Goal: Task Accomplishment & Management: Manage account settings

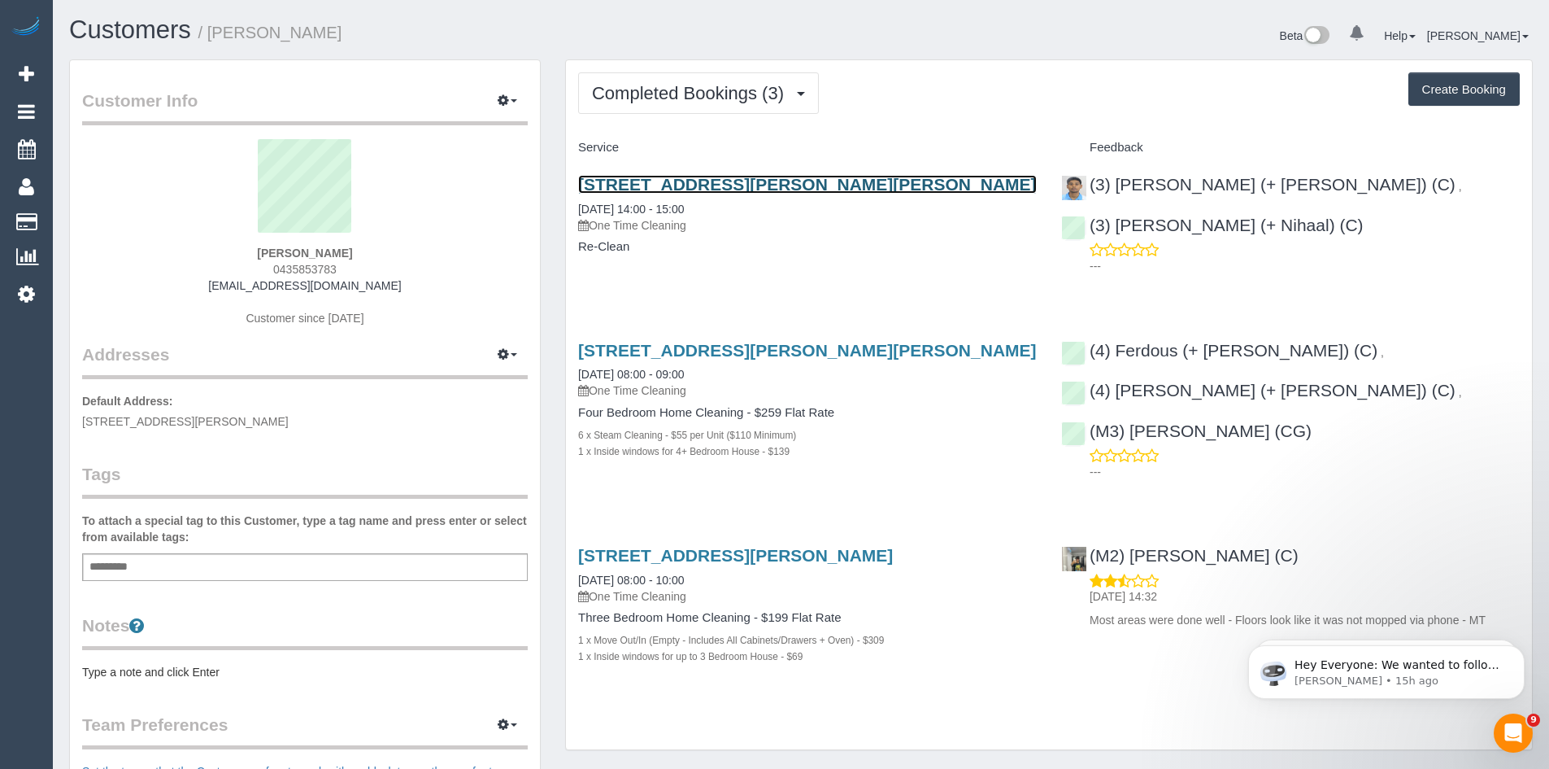
click at [739, 176] on link "29 Shedden St, Pascoe Vale, VIC 3044" at bounding box center [807, 184] width 459 height 19
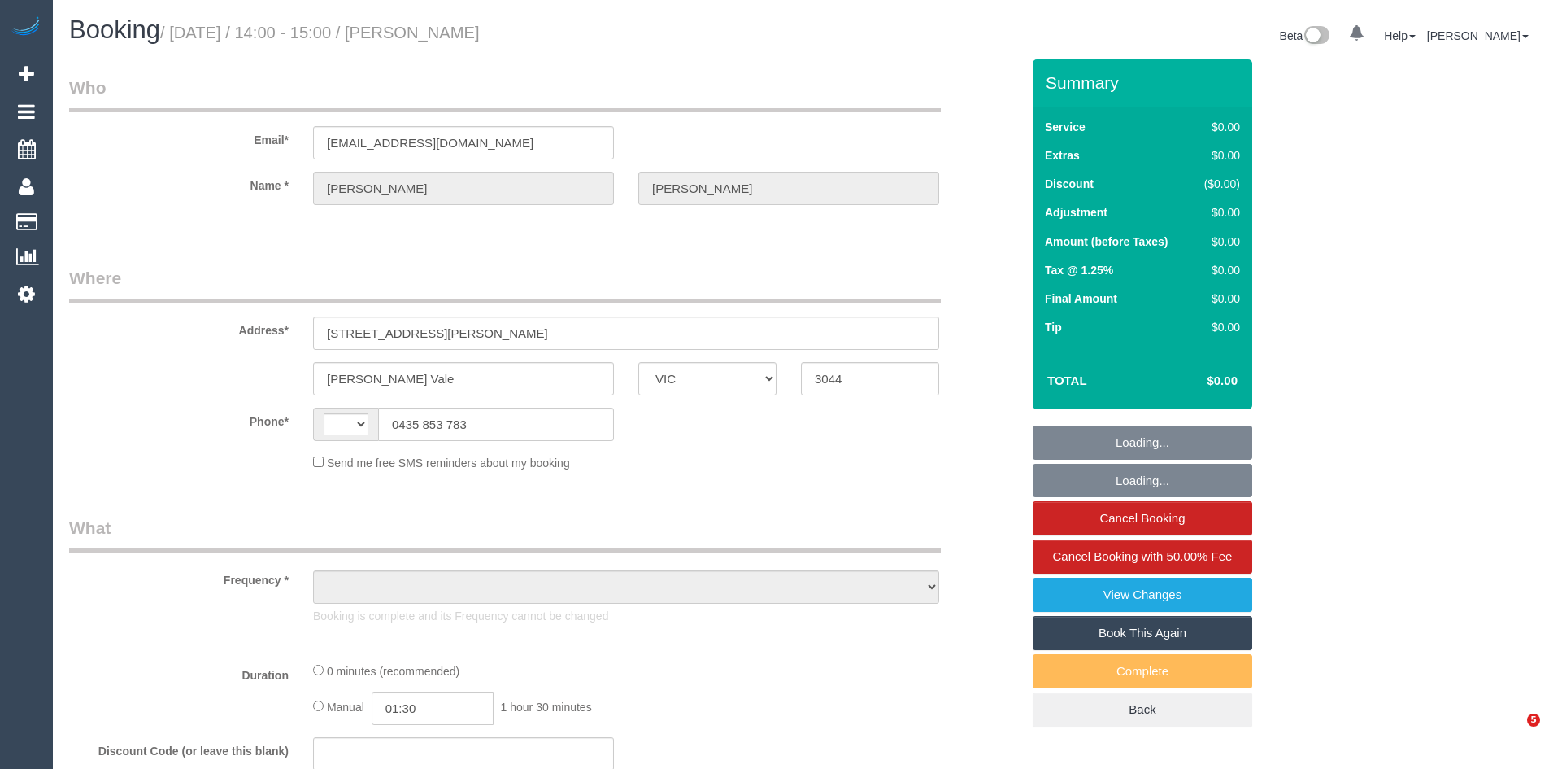
select select "VIC"
select select "string:AU"
select select "object:562"
select select "string:stripe-pm_1RvBnJ2GScqysDRVkOTStkym"
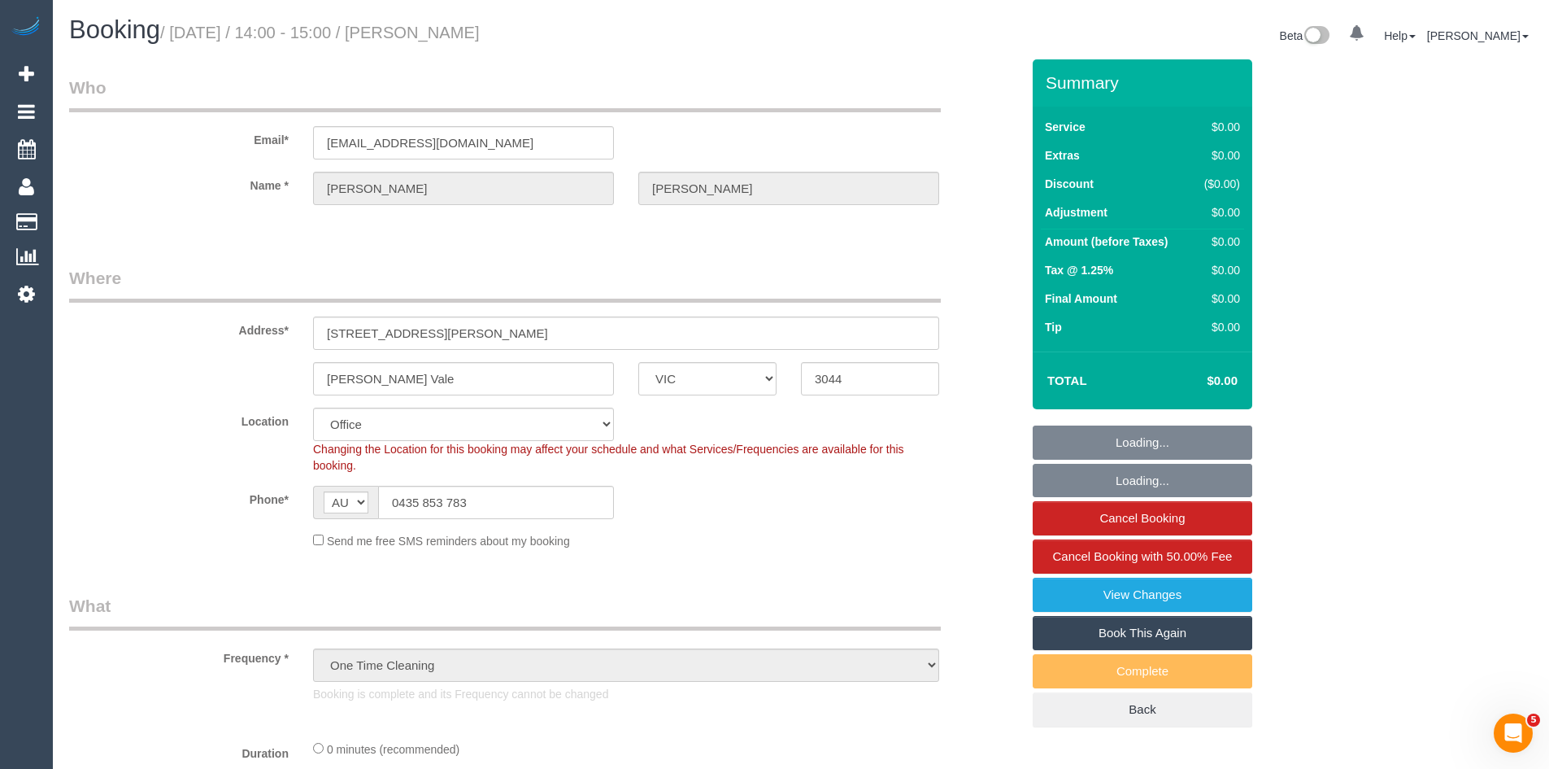
select select "number:28"
select select "number:17"
select select "number:18"
select select "number:24"
select select "number:12"
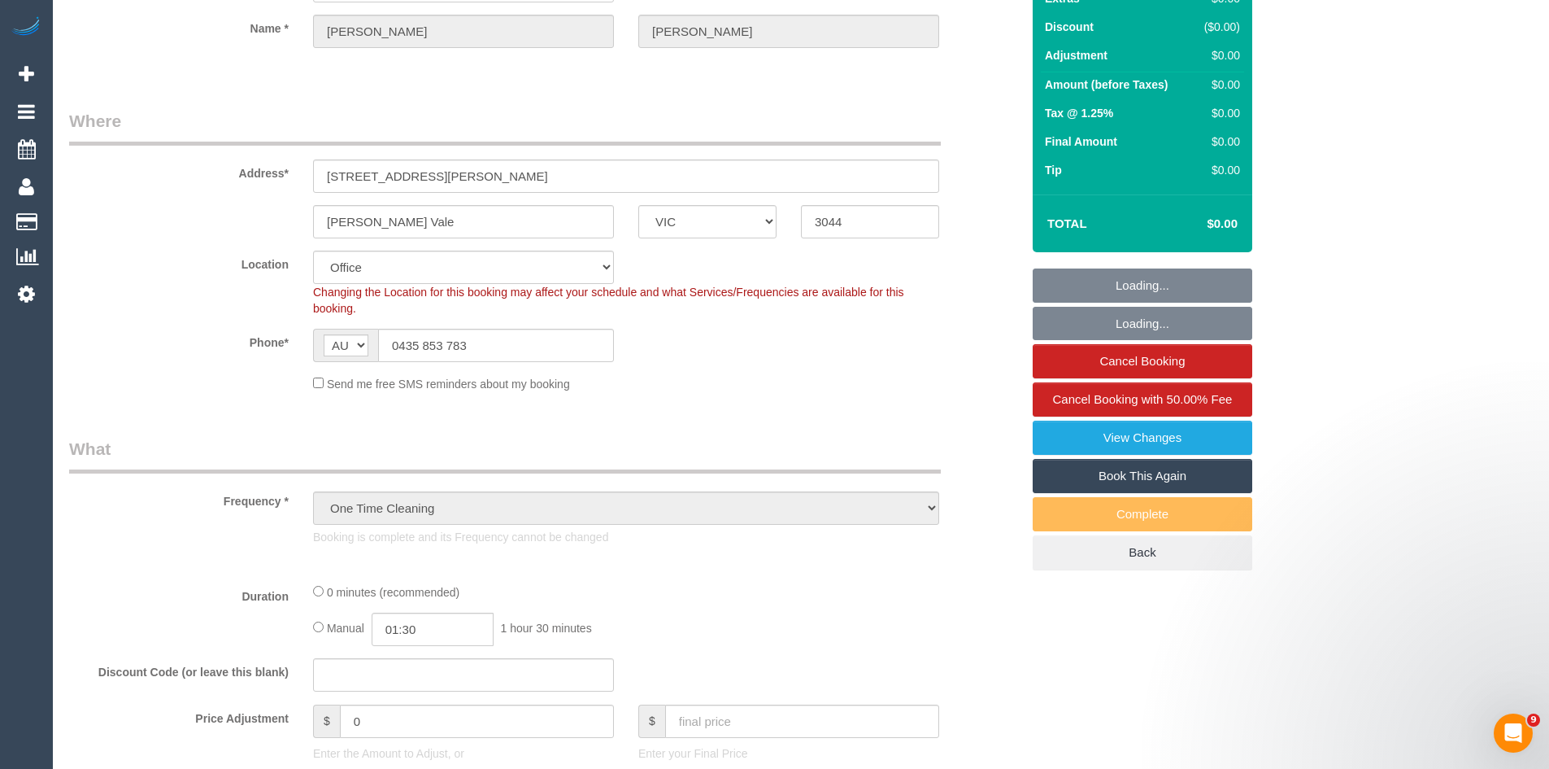
scroll to position [163, 0]
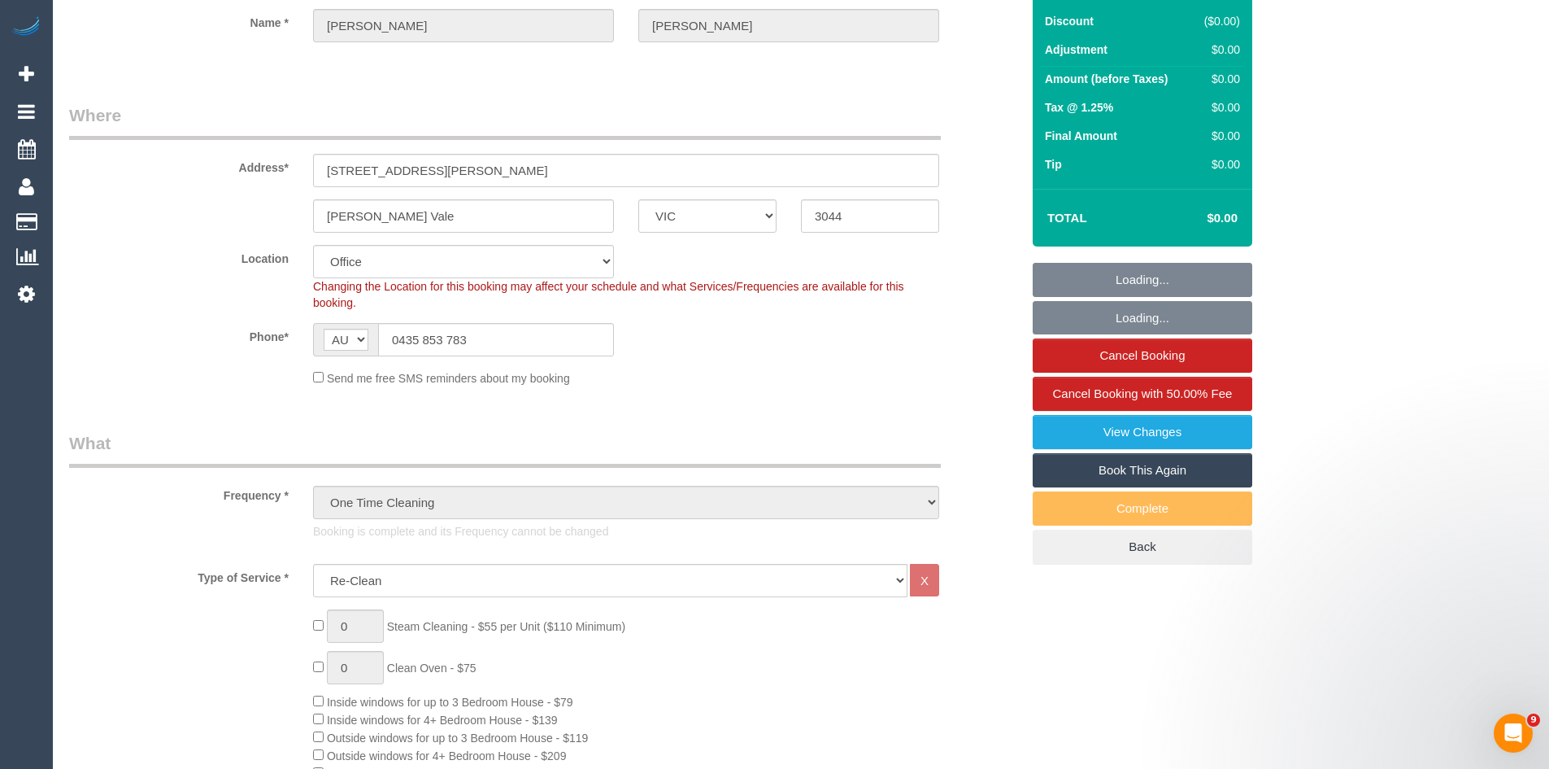
select select "object:2075"
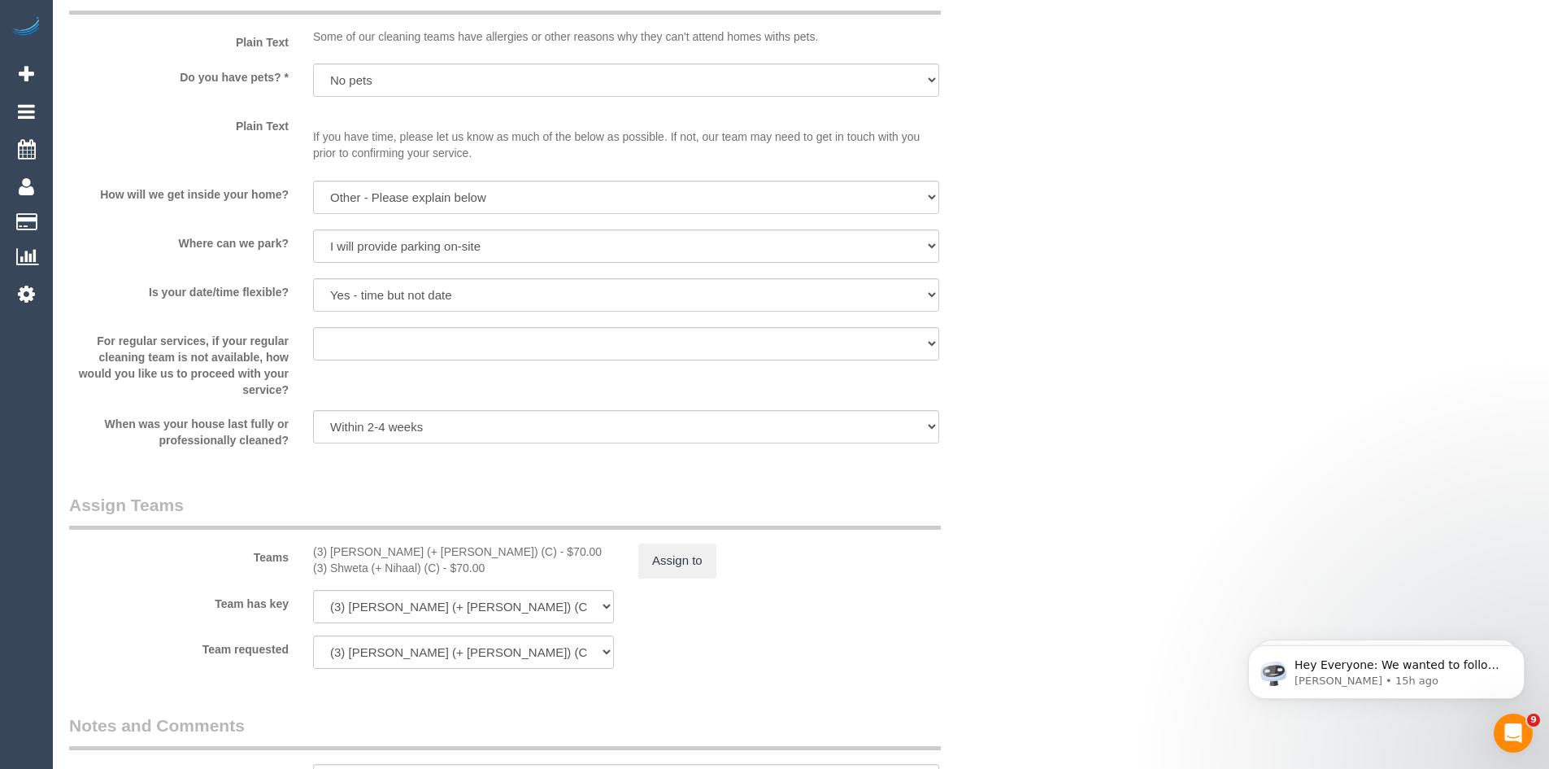
scroll to position [1952, 0]
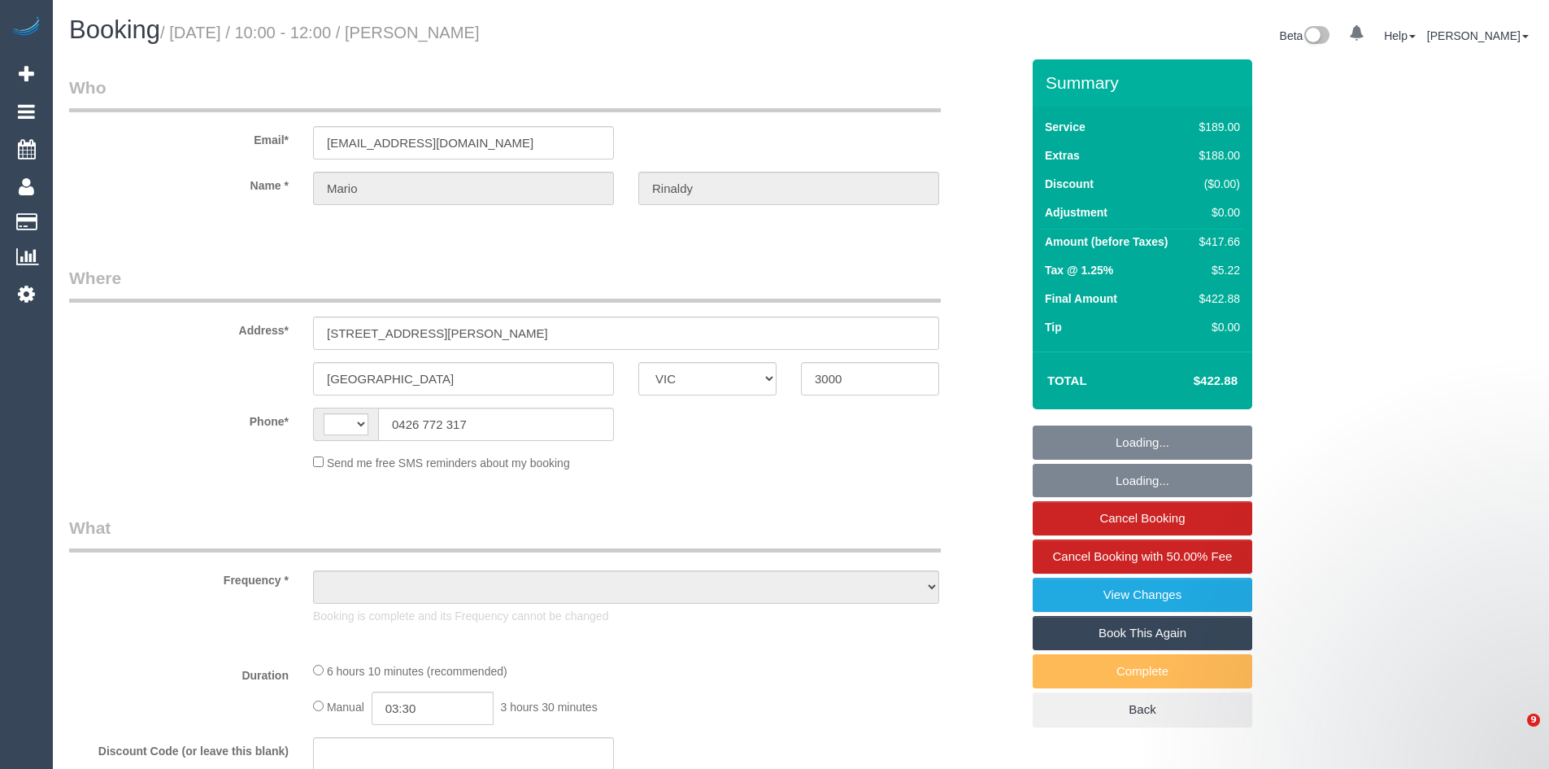
select select "VIC"
select select "string:AU"
select select "object:616"
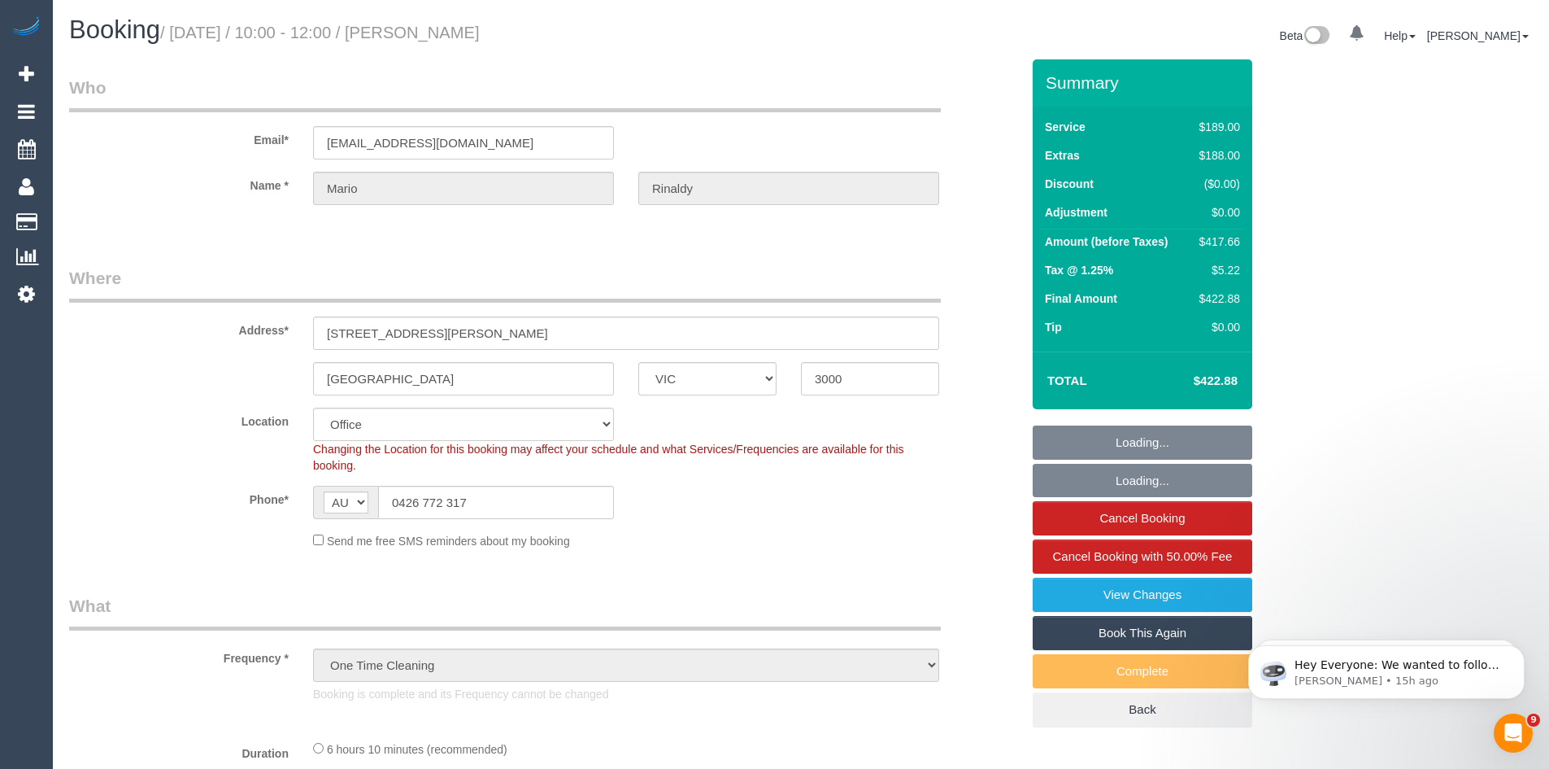
select select "string:stripe-pm_1NOBx92GScqysDRVDuItKpyF"
select select "object:725"
select select "number:28"
select select "number:14"
select select "number:20"
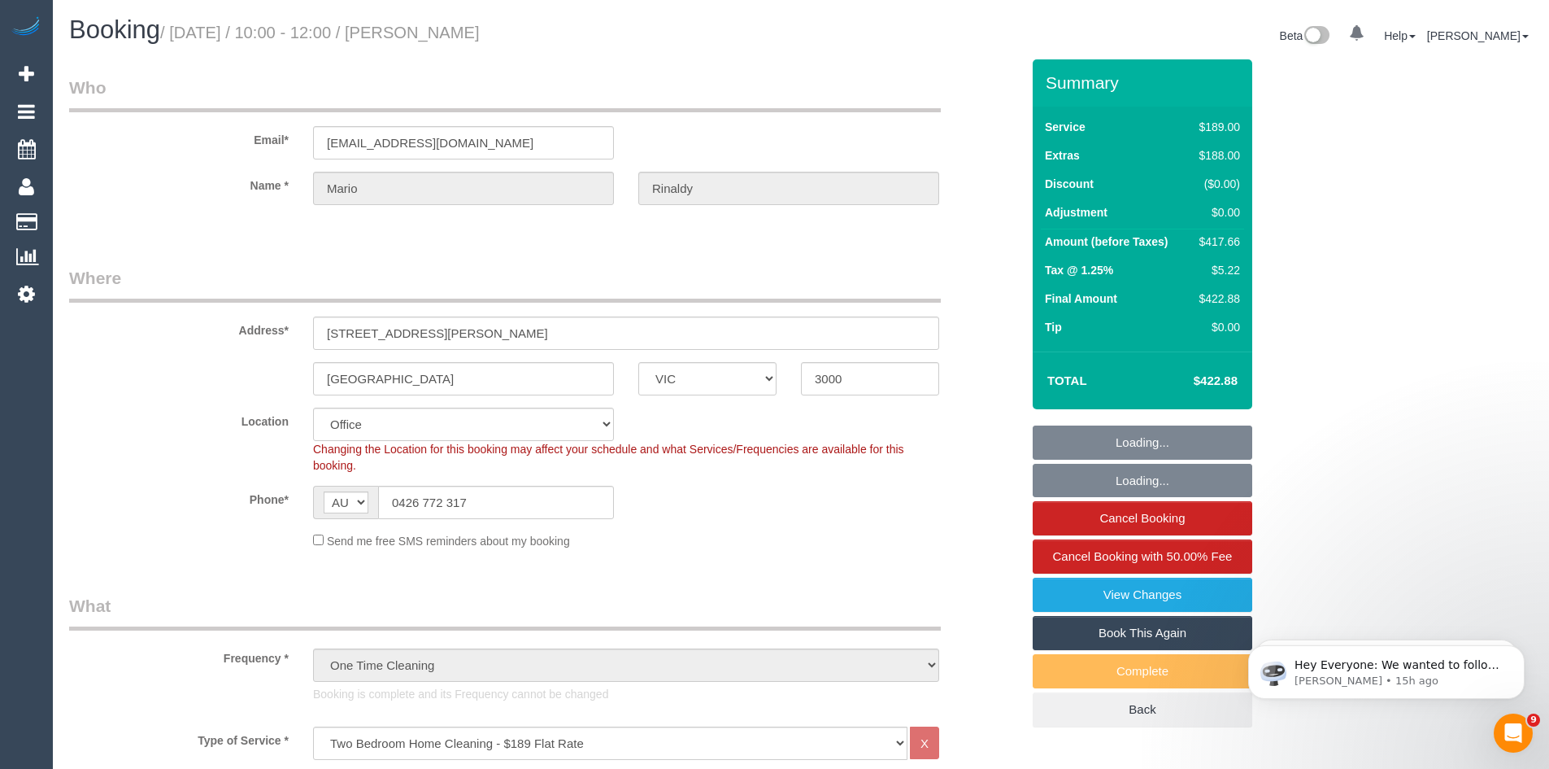
select select "number:36"
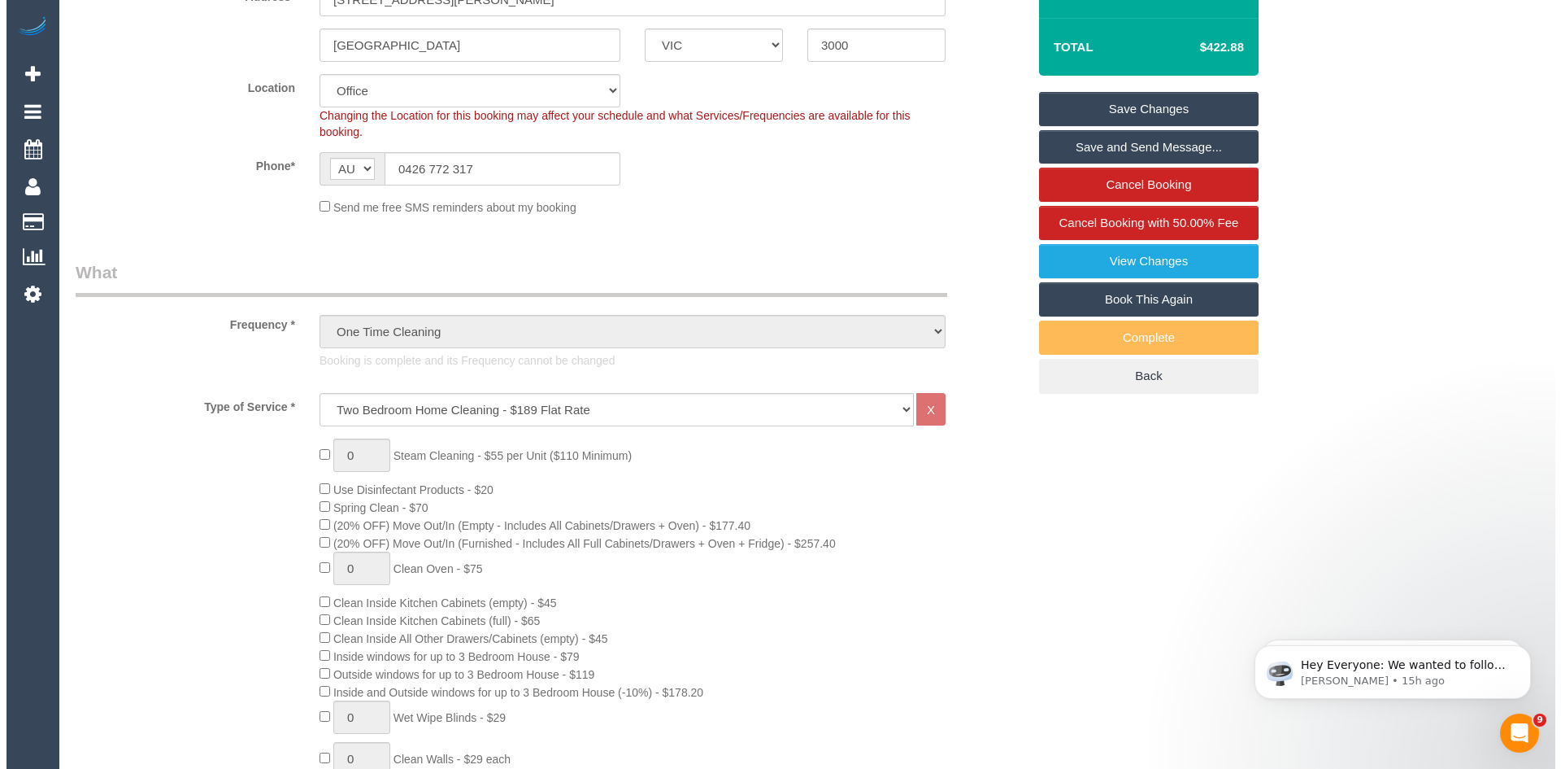
scroll to position [163, 0]
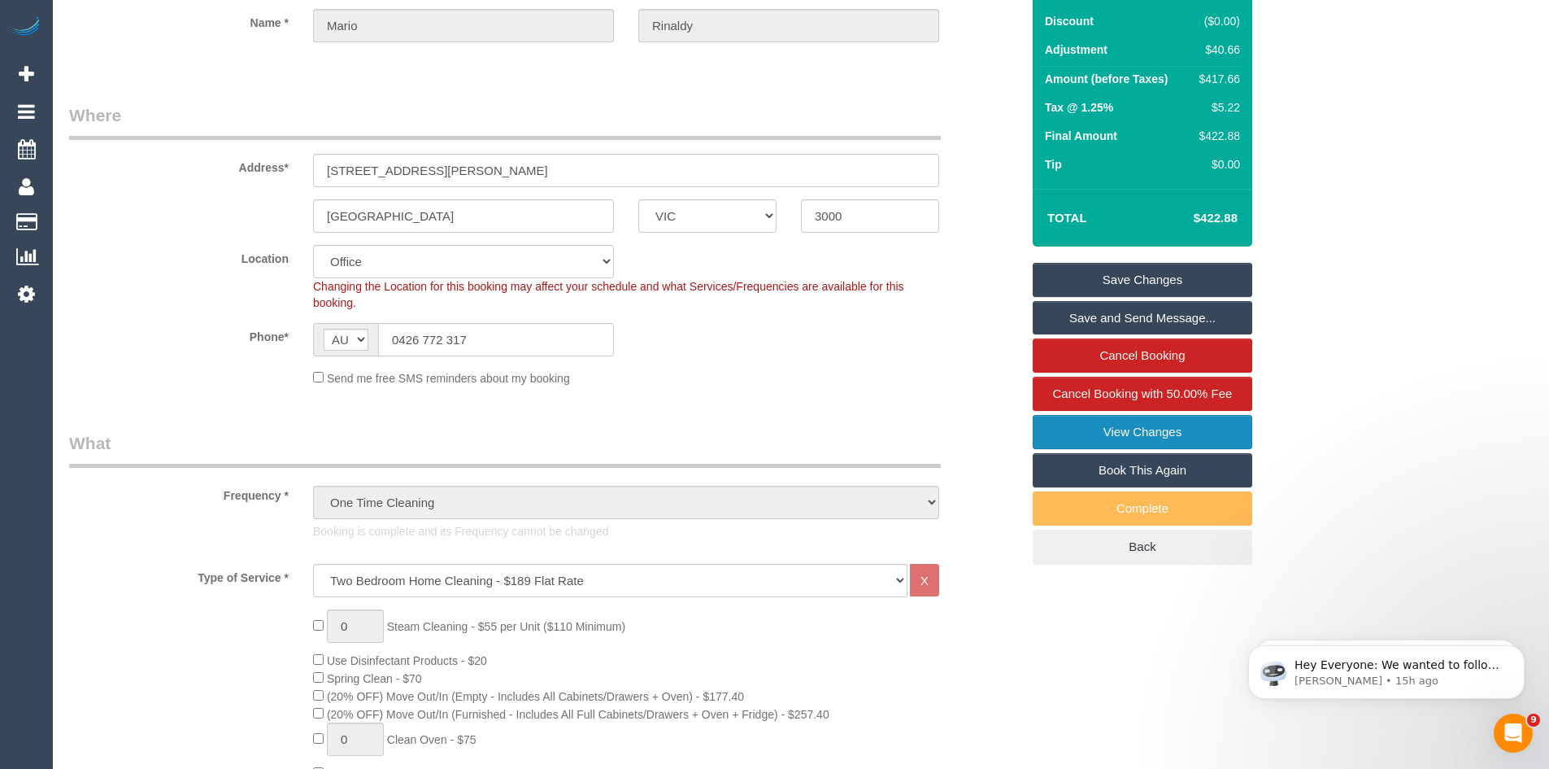
click at [1105, 436] on link "View Changes" at bounding box center [1143, 432] width 220 height 34
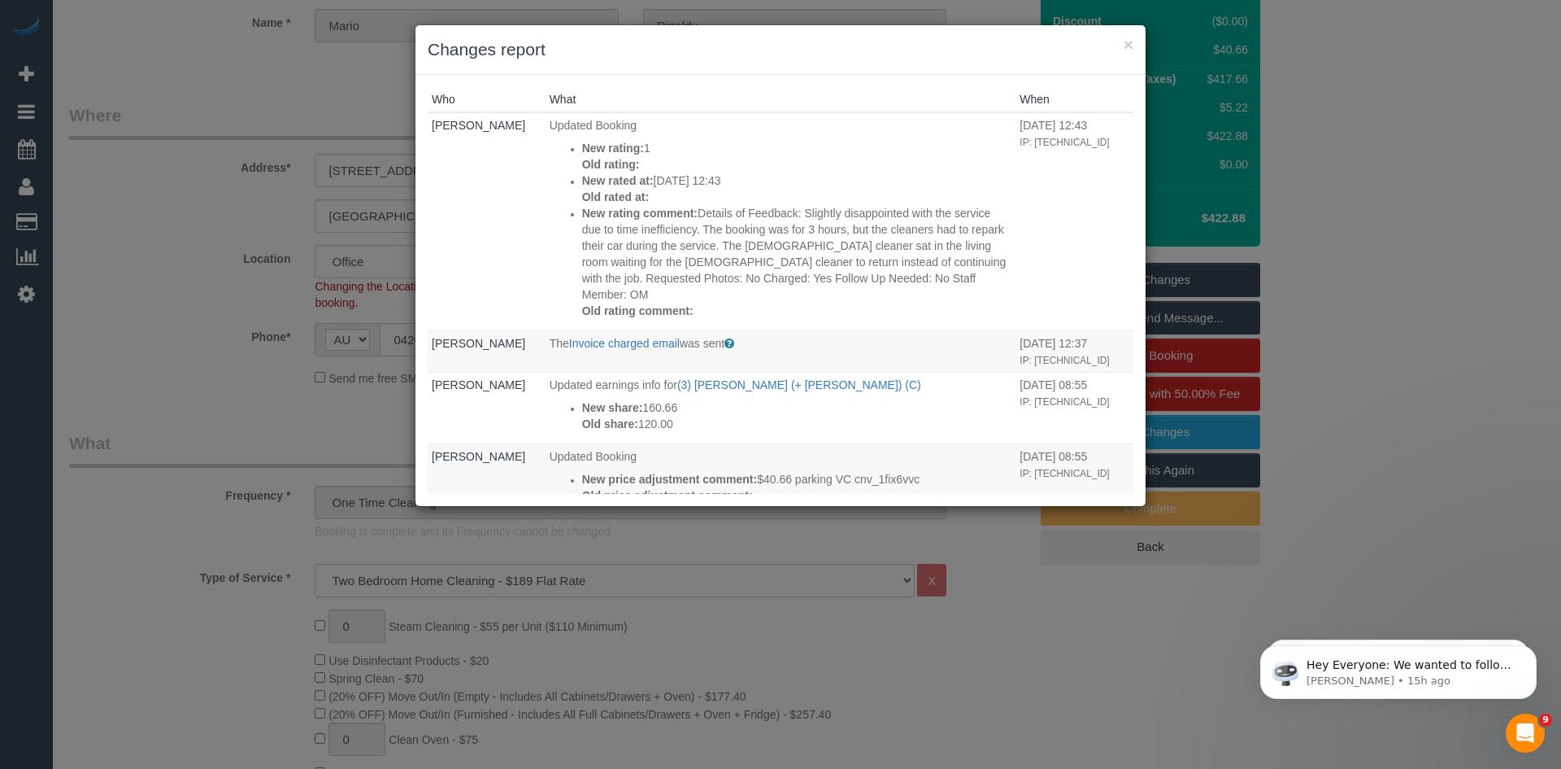
click at [1350, 215] on div "× Changes report Who What When Odelle Marie Updated Booking New rating: 1 Old r…" at bounding box center [780, 384] width 1561 height 769
drag, startPoint x: 1127, startPoint y: 45, endPoint x: 856, endPoint y: 290, distance: 365.7
click at [1126, 45] on button "×" at bounding box center [1129, 44] width 10 height 17
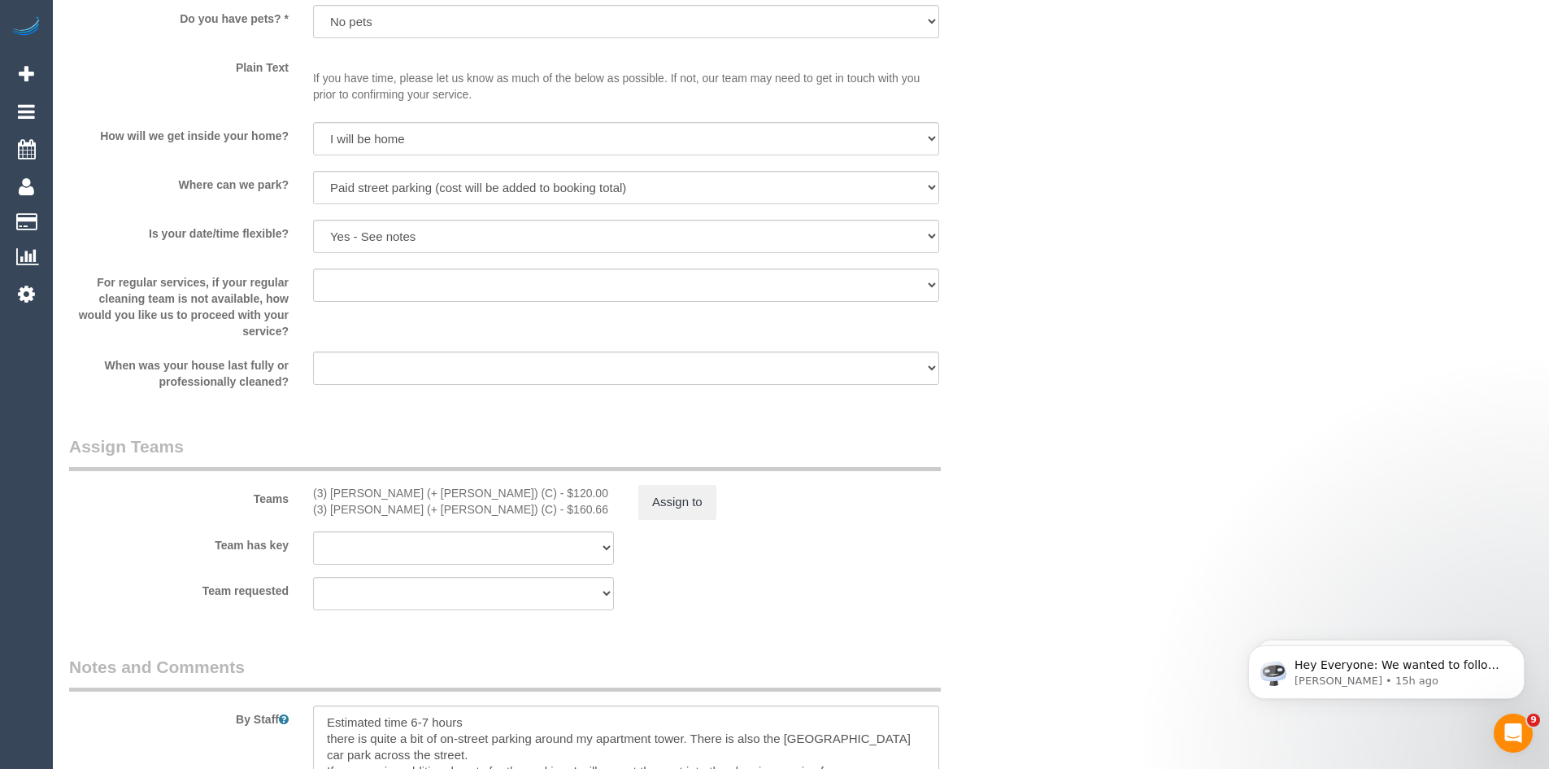
scroll to position [2277, 0]
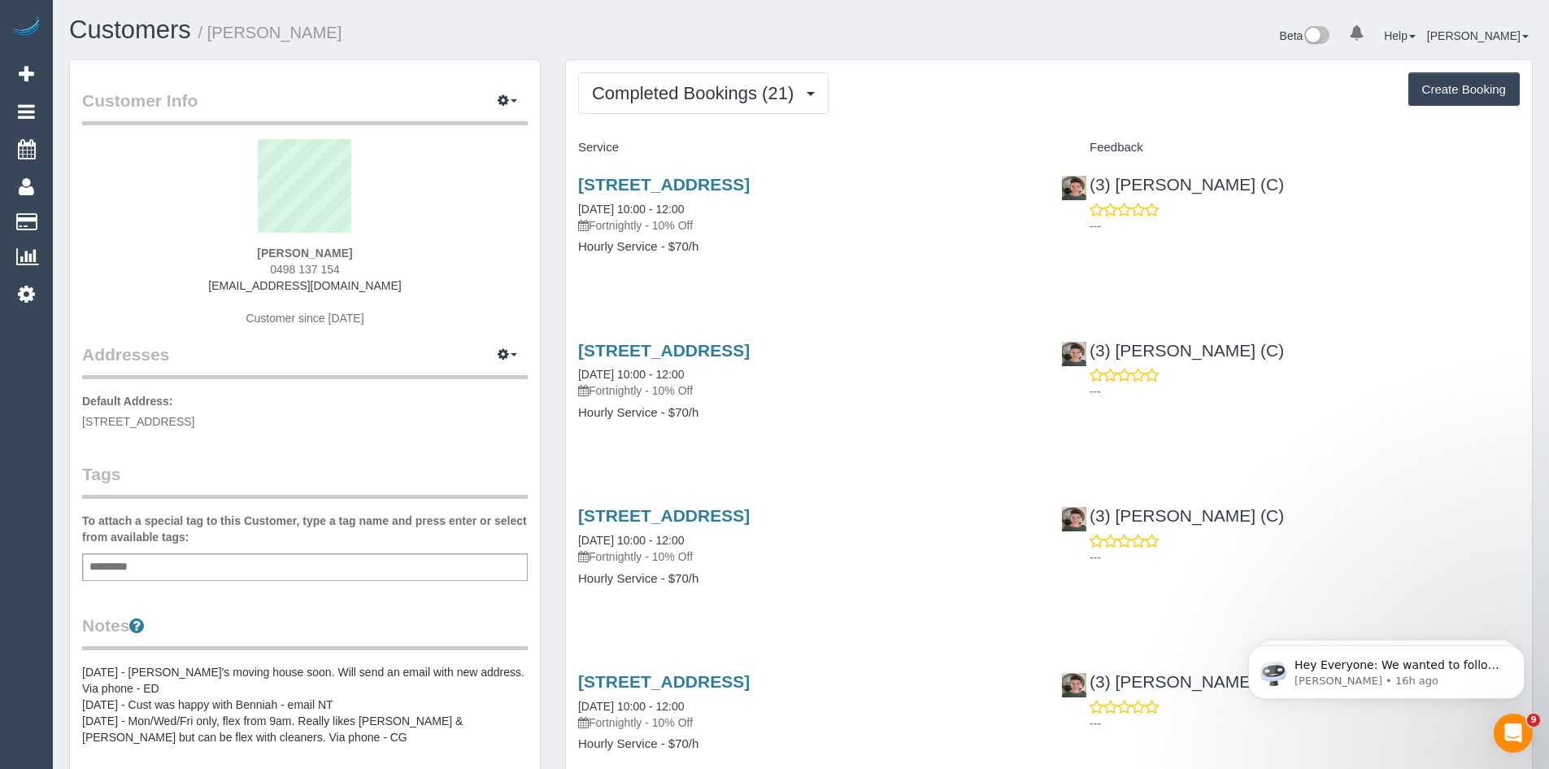
scroll to position [3748, 1549]
drag, startPoint x: 306, startPoint y: 420, endPoint x: 113, endPoint y: 414, distance: 192.8
click at [113, 414] on p "Default Address: 122 Sterling Drive, Keilor East, VIC 3033" at bounding box center [305, 411] width 446 height 37
click at [107, 420] on span "122 Sterling Drive, Keilor East, VIC 3033" at bounding box center [138, 421] width 112 height 13
drag, startPoint x: 82, startPoint y: 420, endPoint x: 234, endPoint y: 420, distance: 152.1
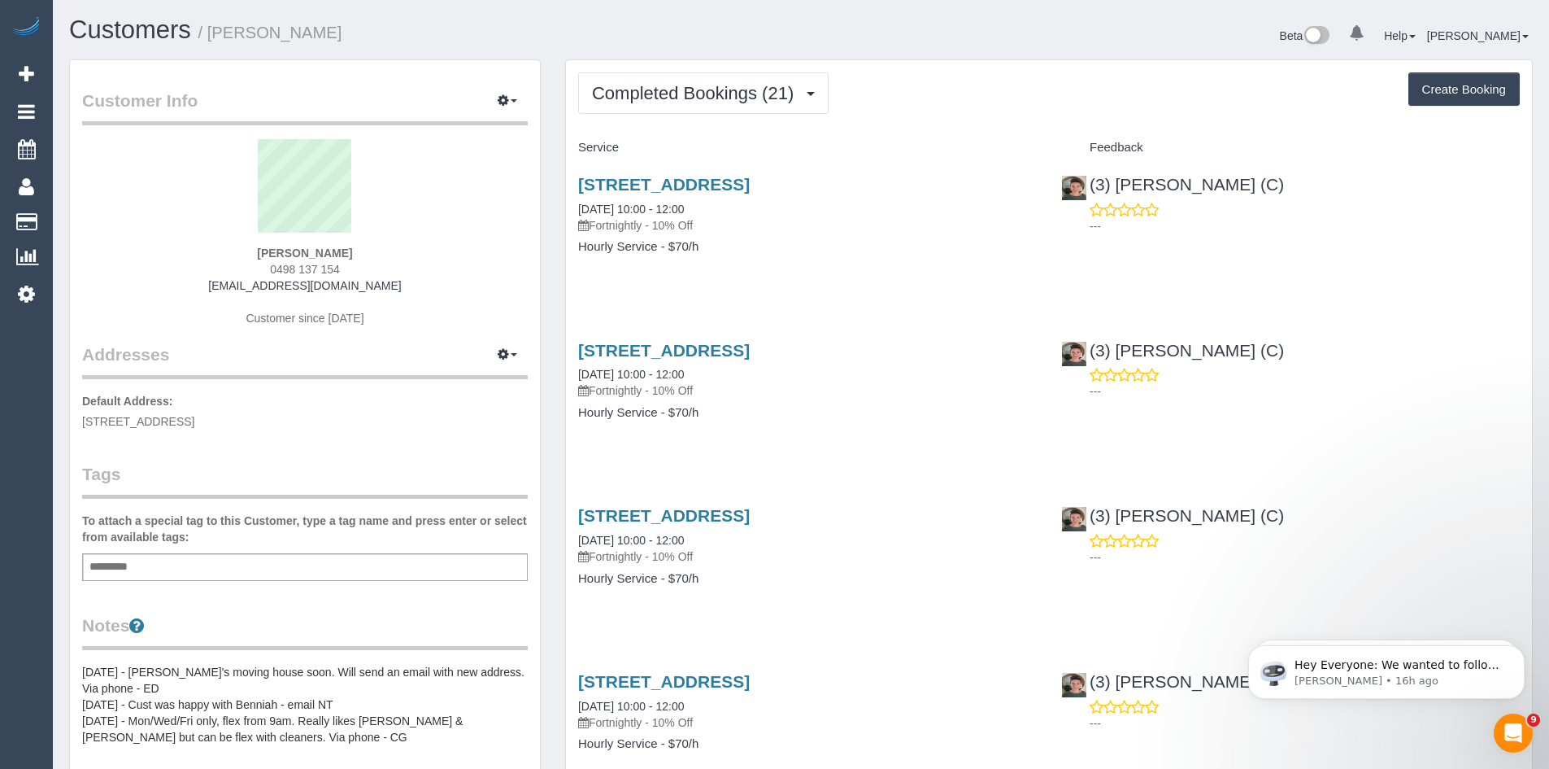
click at [194, 420] on span "122 Sterling Drive, Keilor East, VIC 3033" at bounding box center [138, 421] width 112 height 13
copy span "122 Sterling Drive, Keilor East"
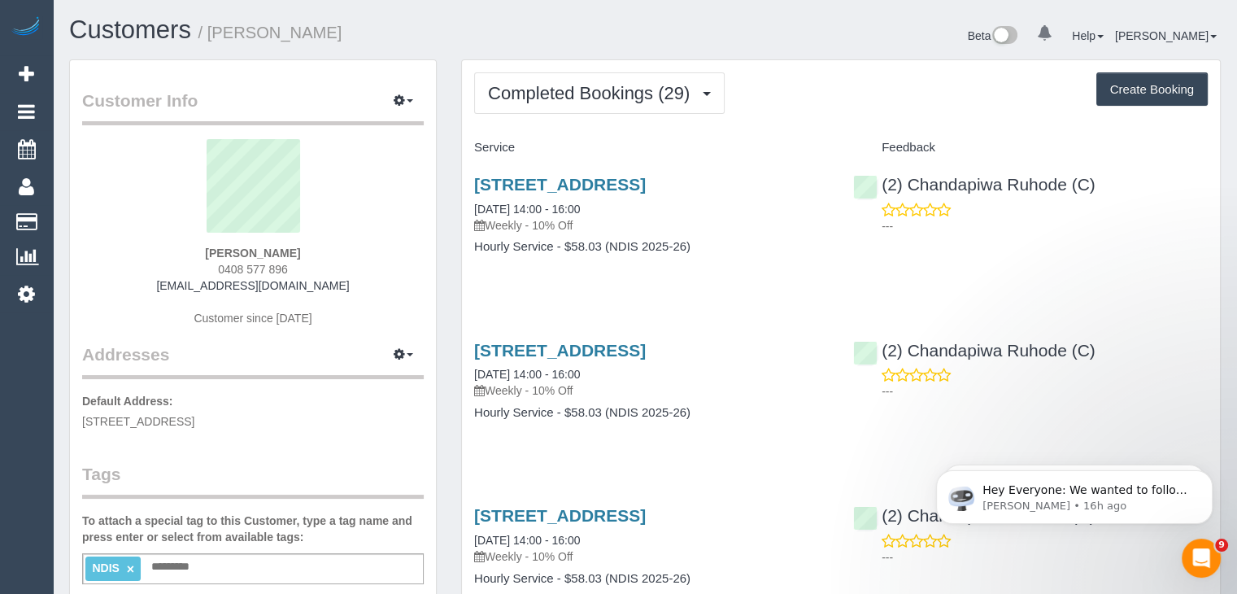
drag, startPoint x: 82, startPoint y: 417, endPoint x: 246, endPoint y: 417, distance: 164.3
click at [194, 417] on span "[STREET_ADDRESS]" at bounding box center [138, 421] width 112 height 13
copy span "[STREET_ADDRESS],"
